Goal: Task Accomplishment & Management: Use online tool/utility

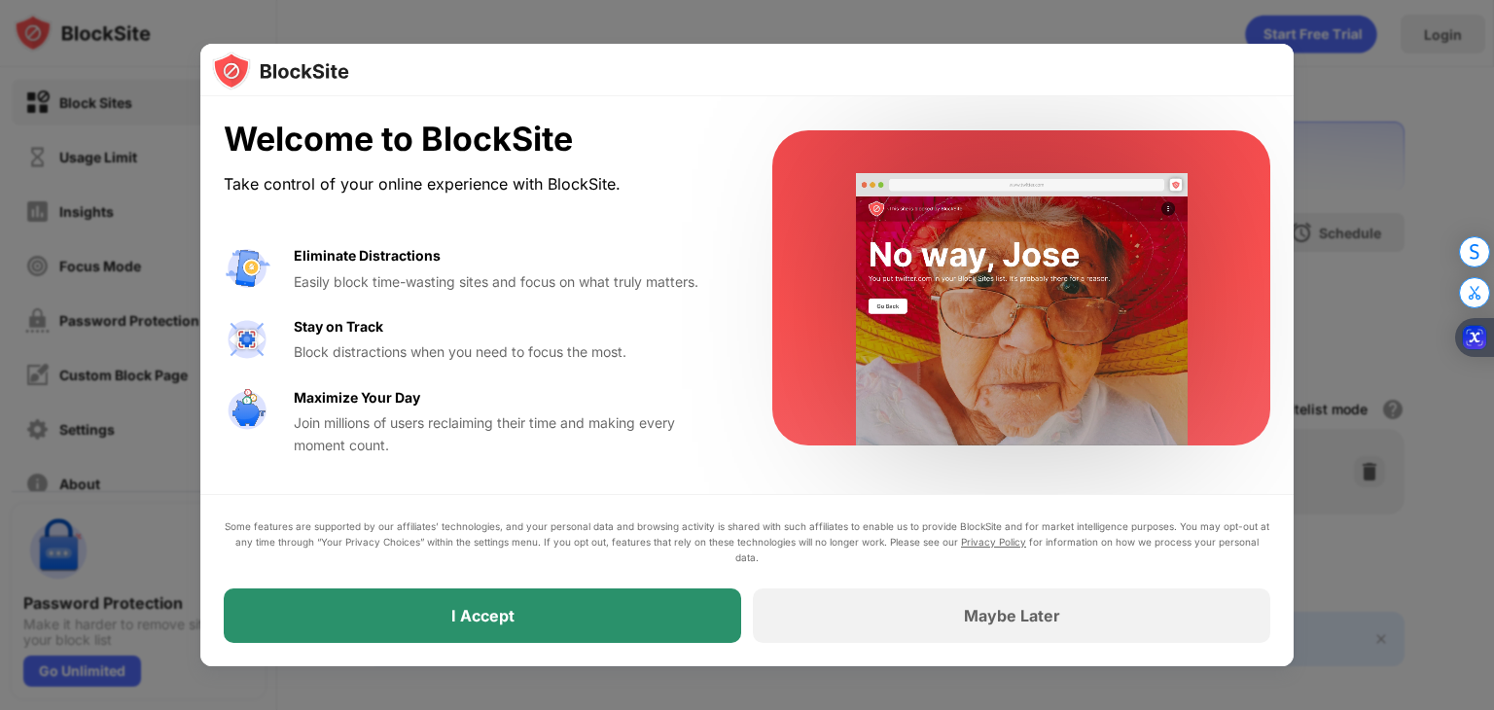
click at [654, 606] on div "I Accept" at bounding box center [482, 615] width 517 height 54
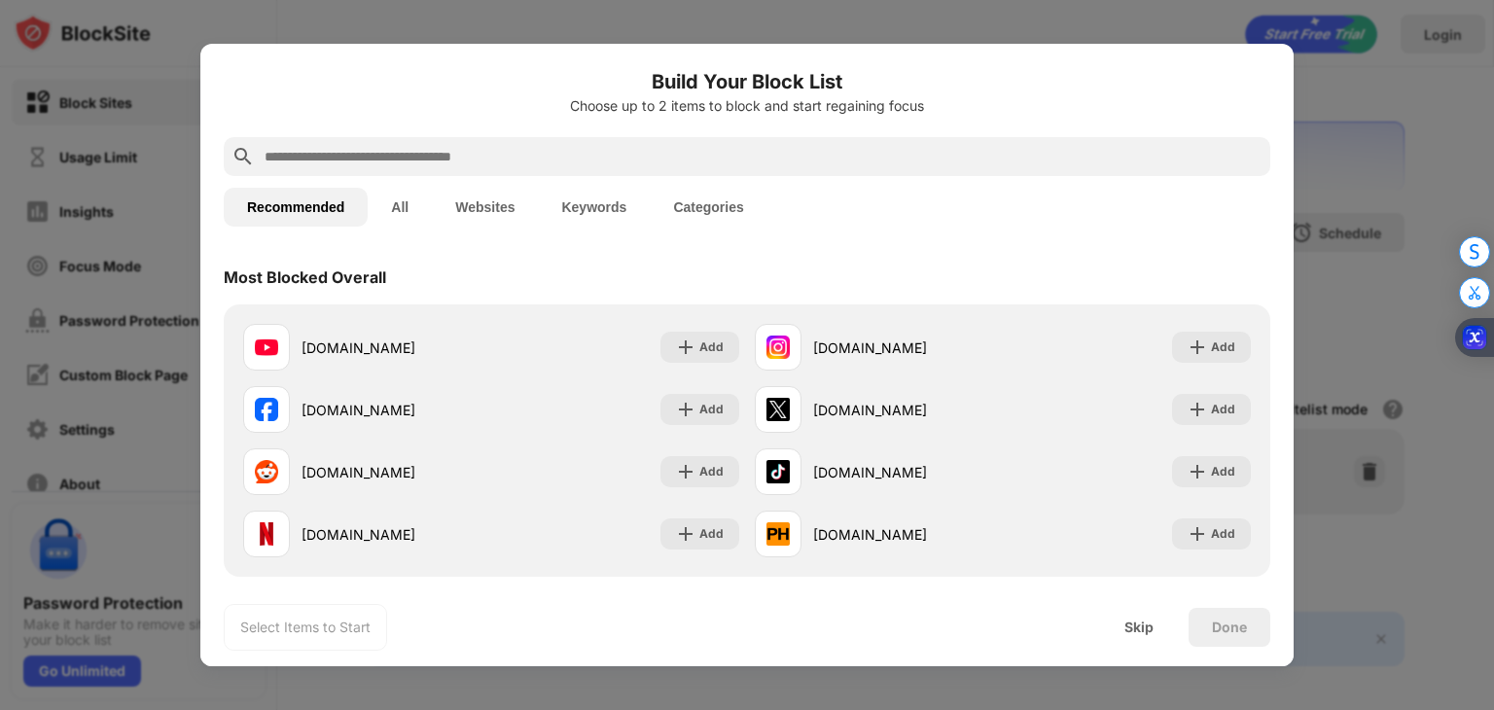
click at [628, 160] on input "text" at bounding box center [763, 156] width 1000 height 23
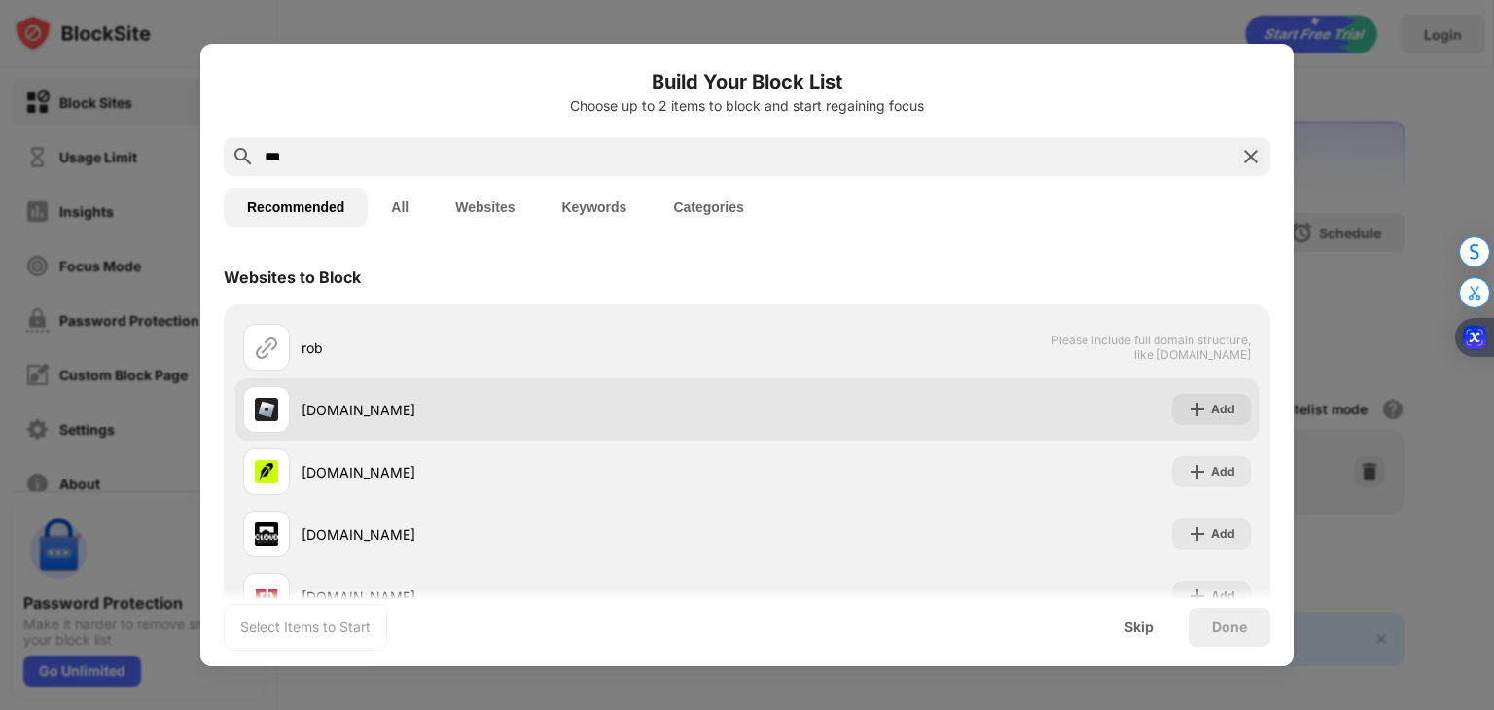
type input "***"
click at [391, 424] on div "roblox.com" at bounding box center [495, 409] width 504 height 47
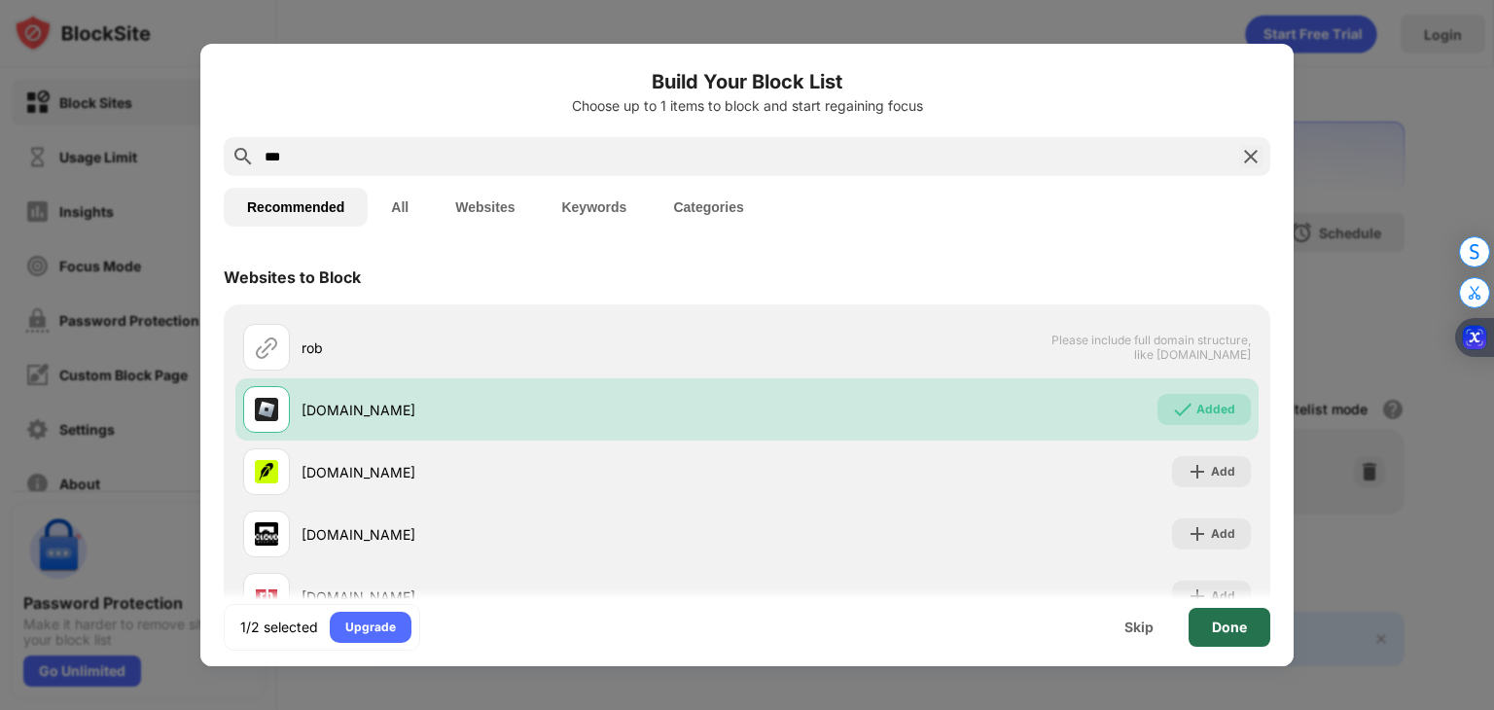
click at [1231, 633] on div "Done" at bounding box center [1229, 628] width 35 height 16
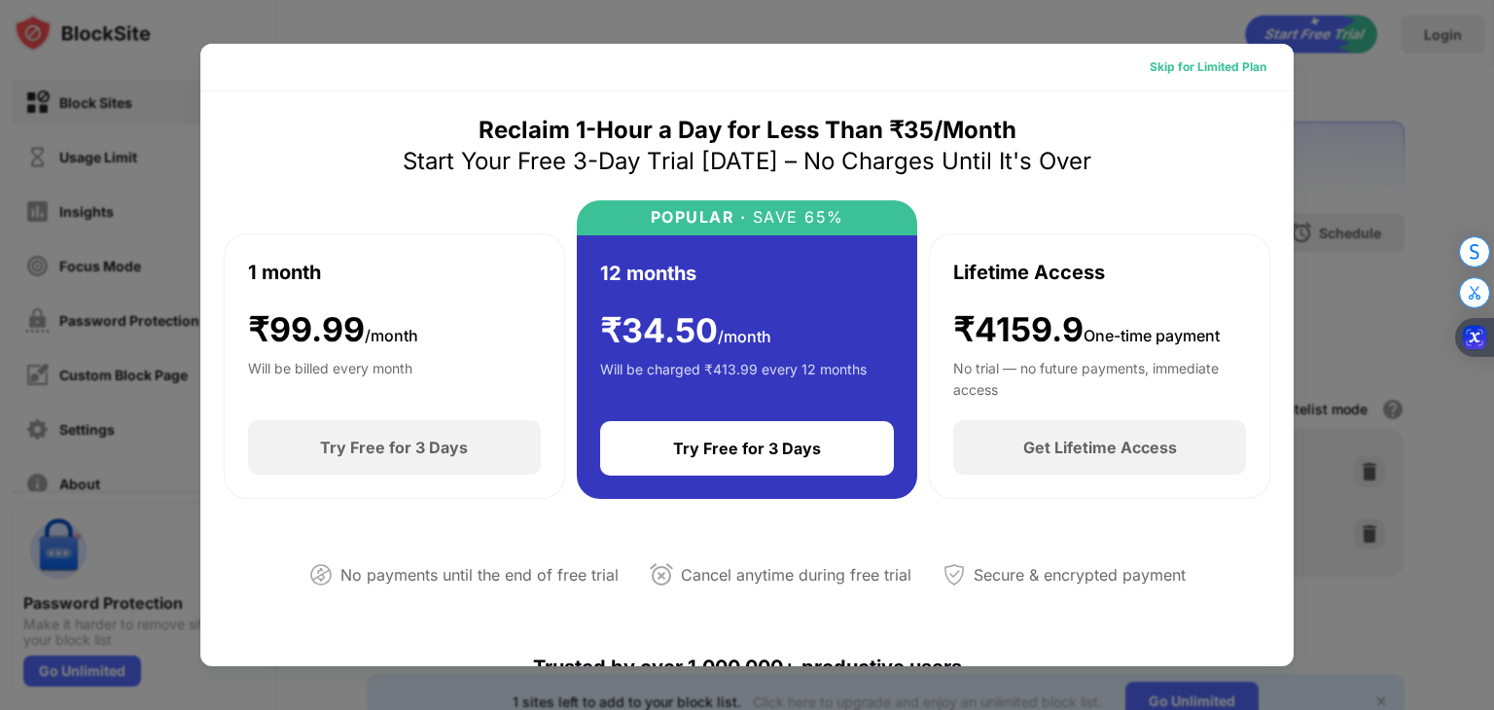
click at [1208, 65] on div "Skip for Limited Plan" at bounding box center [1208, 66] width 117 height 19
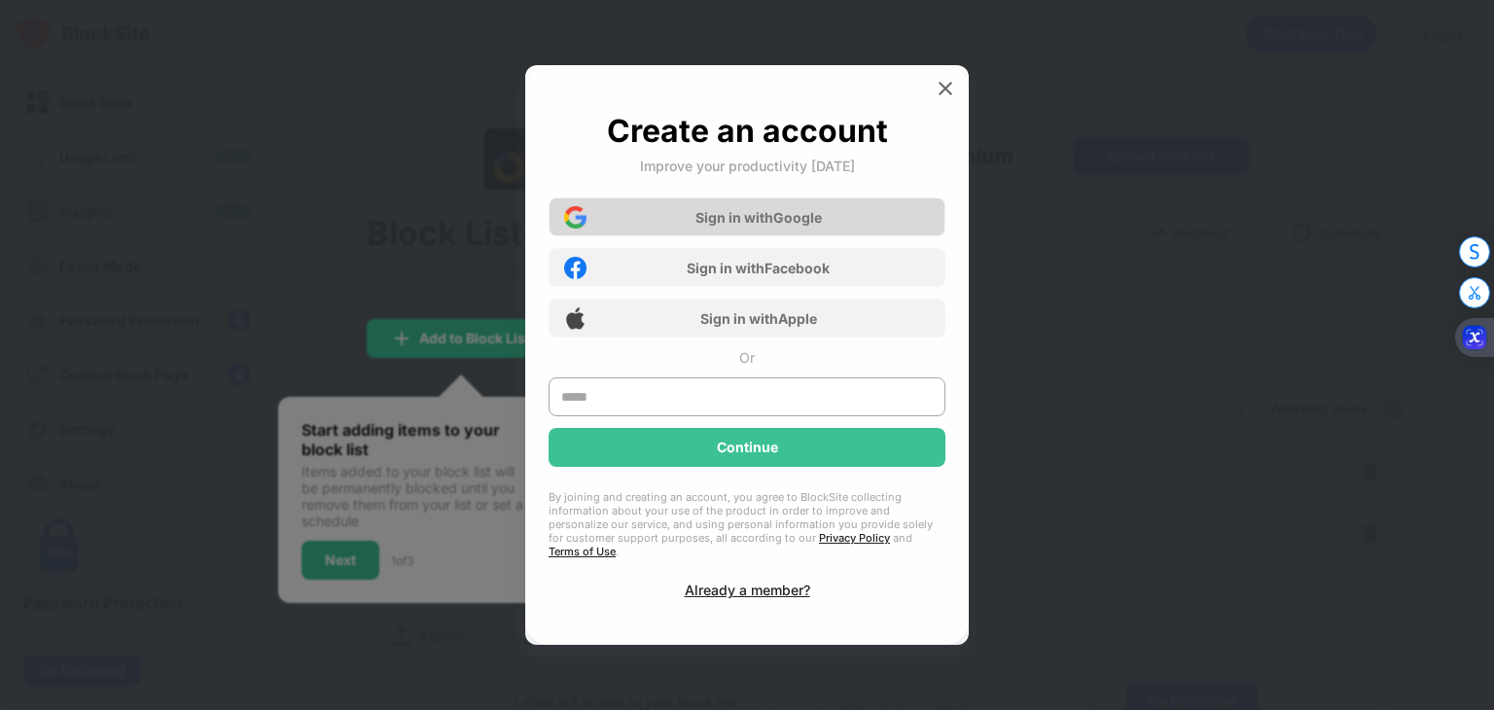
click at [816, 219] on div "Sign in with Google" at bounding box center [758, 217] width 126 height 17
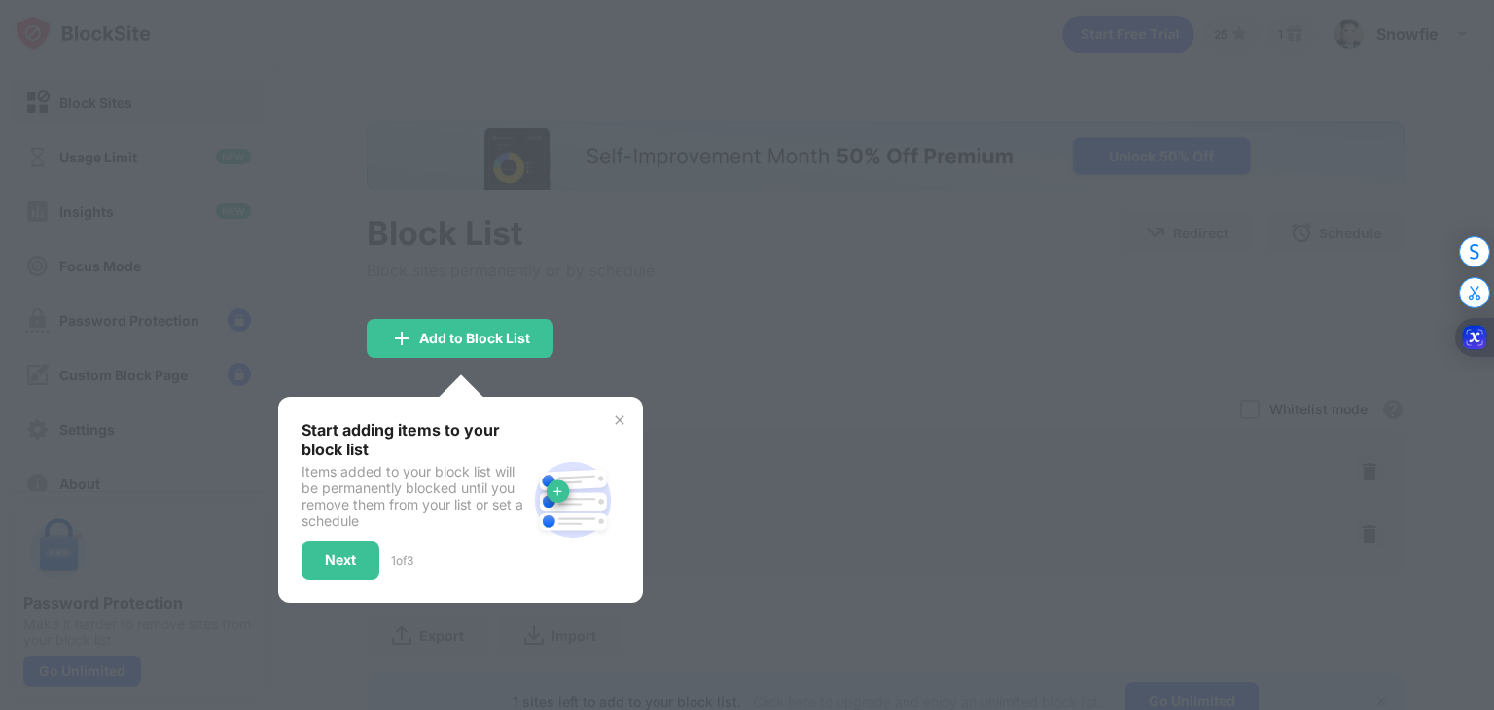
click at [620, 422] on img at bounding box center [620, 420] width 16 height 16
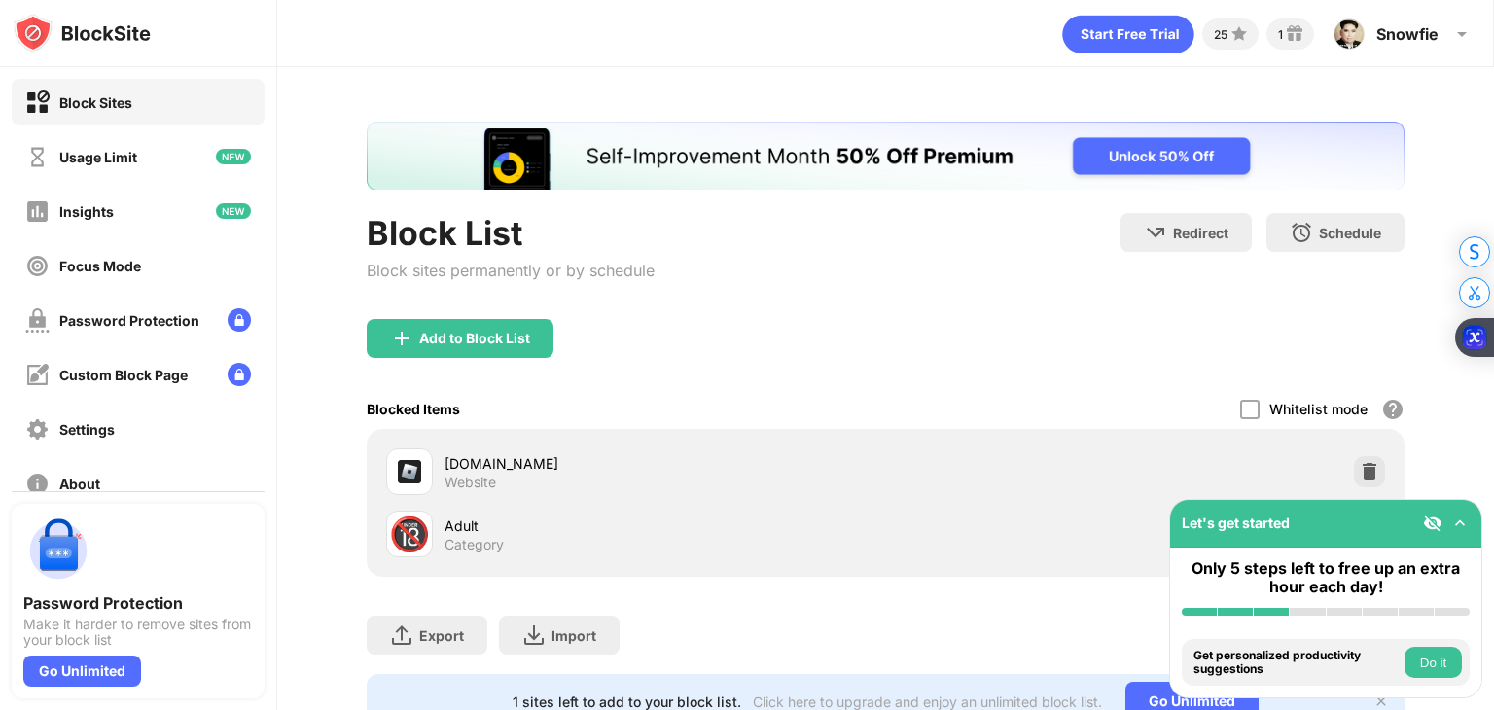
scroll to position [87, 0]
